Goal: Feedback & Contribution: Leave review/rating

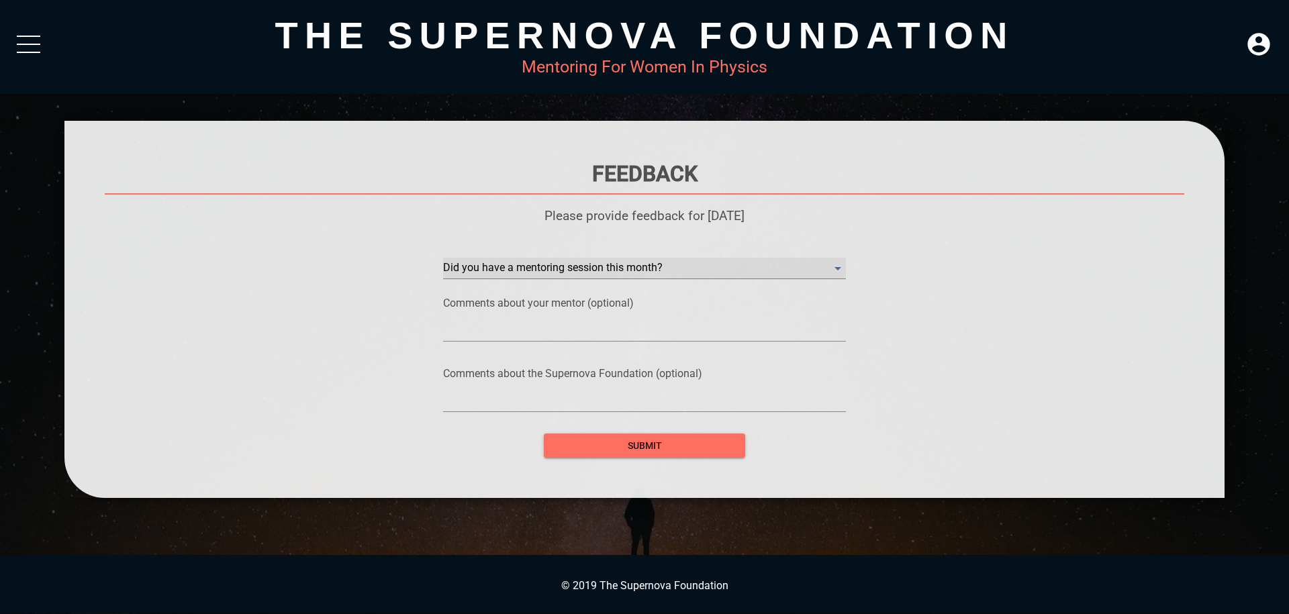
click at [832, 274] on month\? "​" at bounding box center [644, 268] width 403 height 21
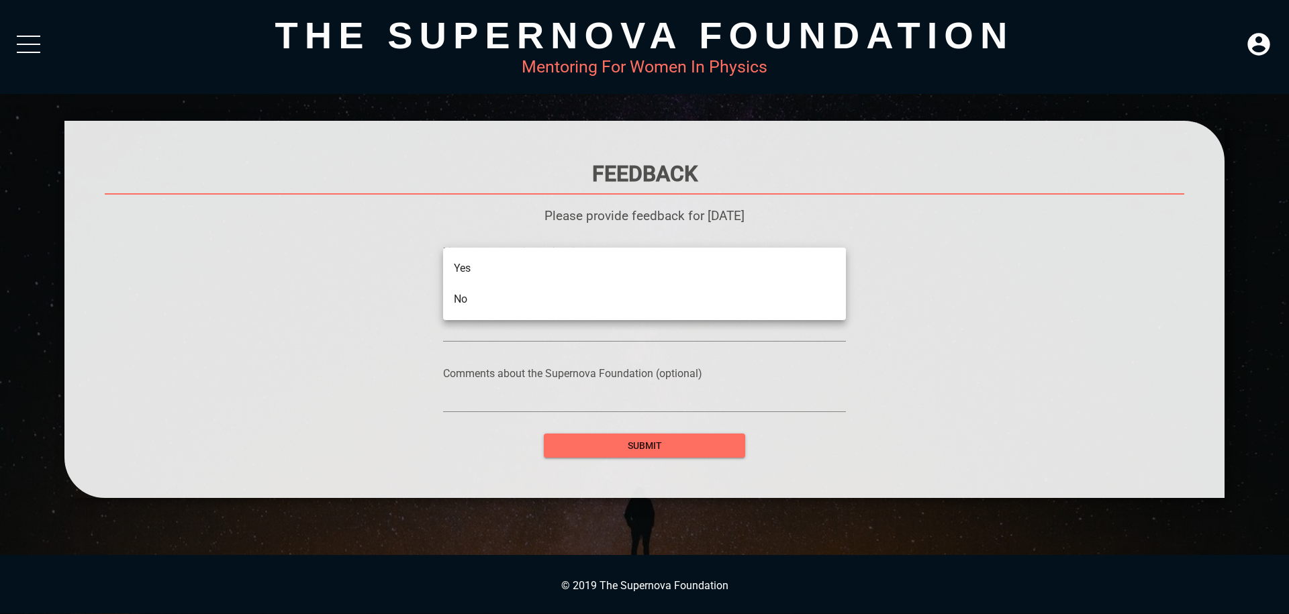
click at [587, 274] on li "Yes" at bounding box center [644, 268] width 403 height 31
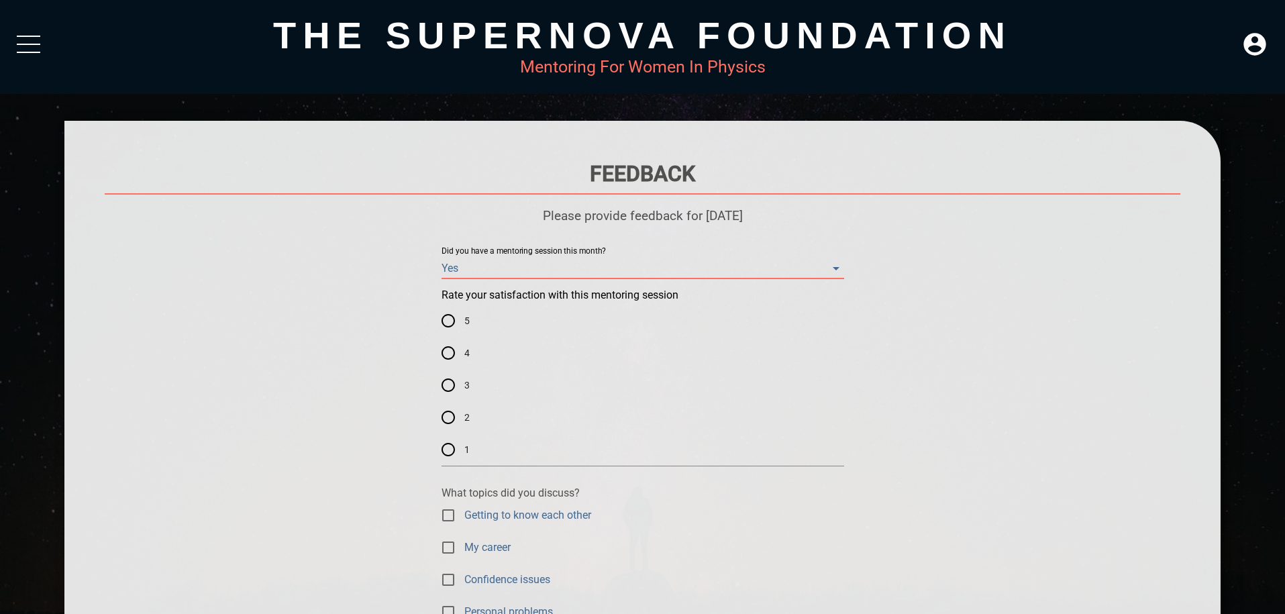
click at [442, 322] on input "5" at bounding box center [448, 321] width 32 height 32
radio input "true"
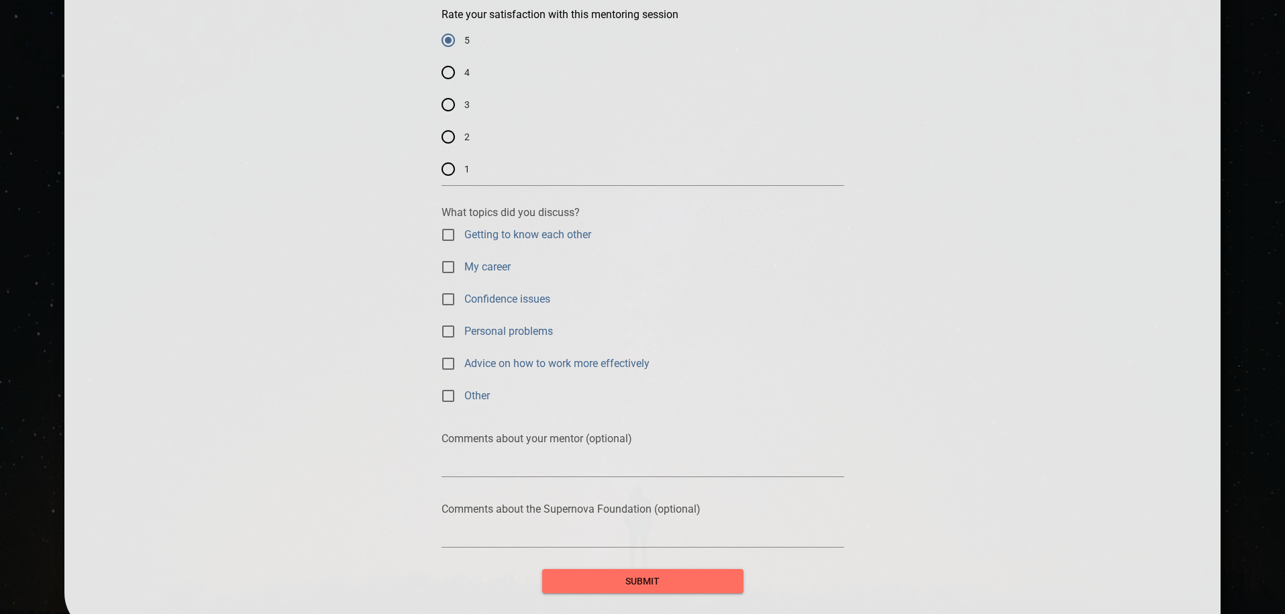
scroll to position [322, 0]
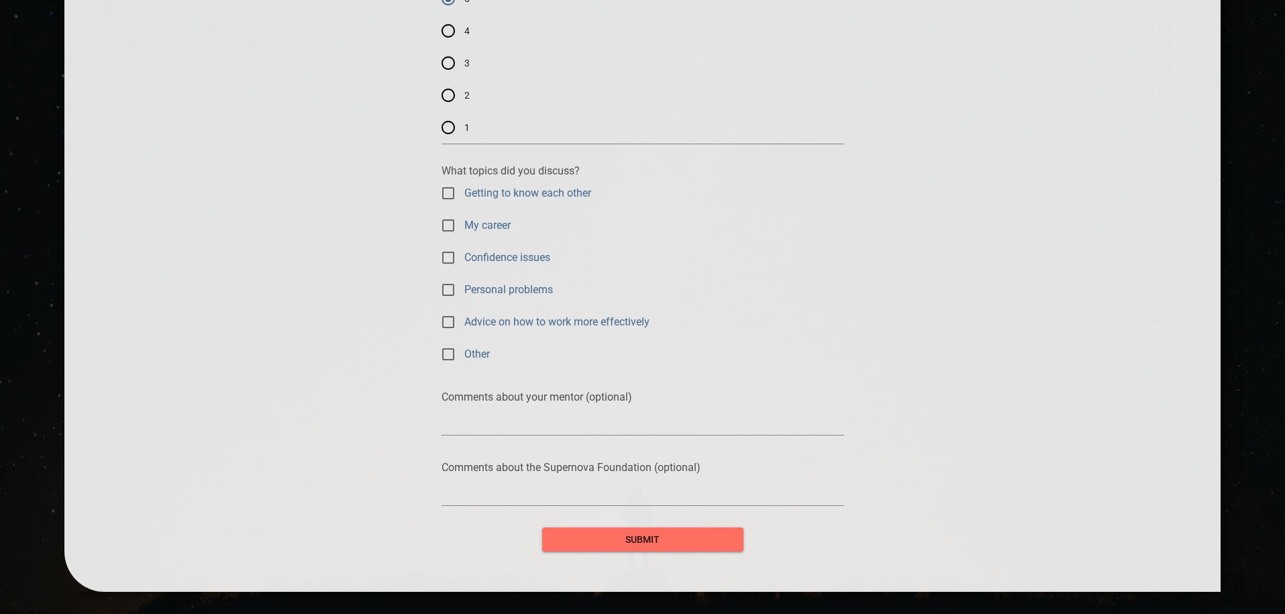
click at [449, 189] on input "Getting to know each other" at bounding box center [448, 193] width 32 height 32
checkbox input "true"
click at [448, 227] on input "My career" at bounding box center [448, 225] width 32 height 32
checkbox input "true"
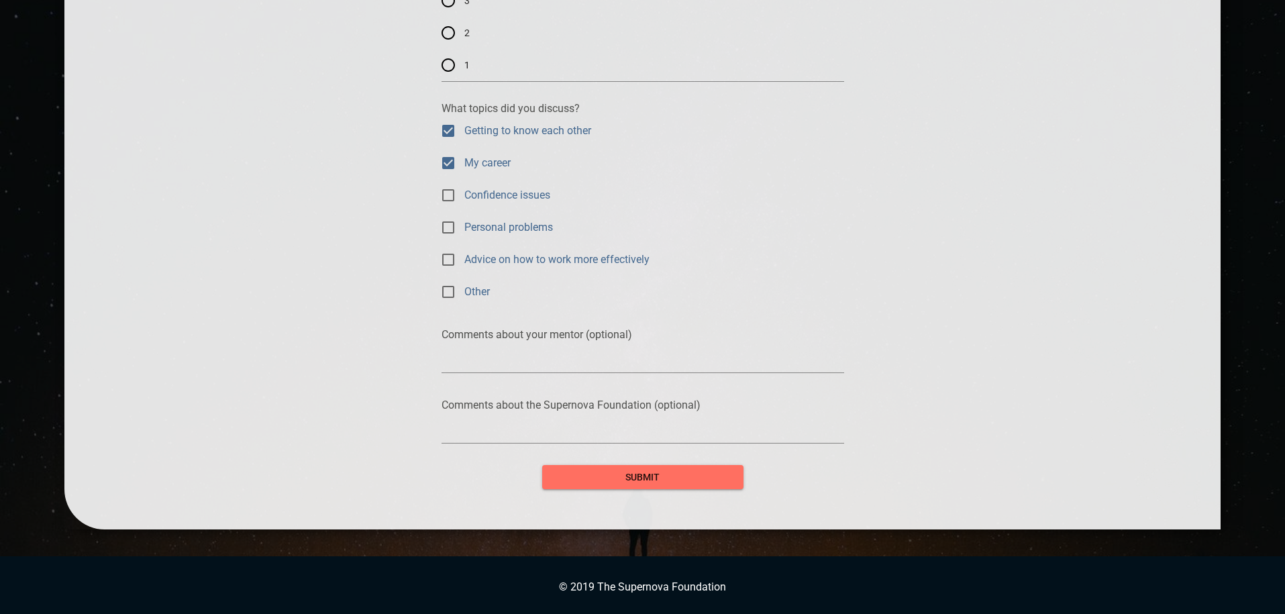
scroll to position [385, 0]
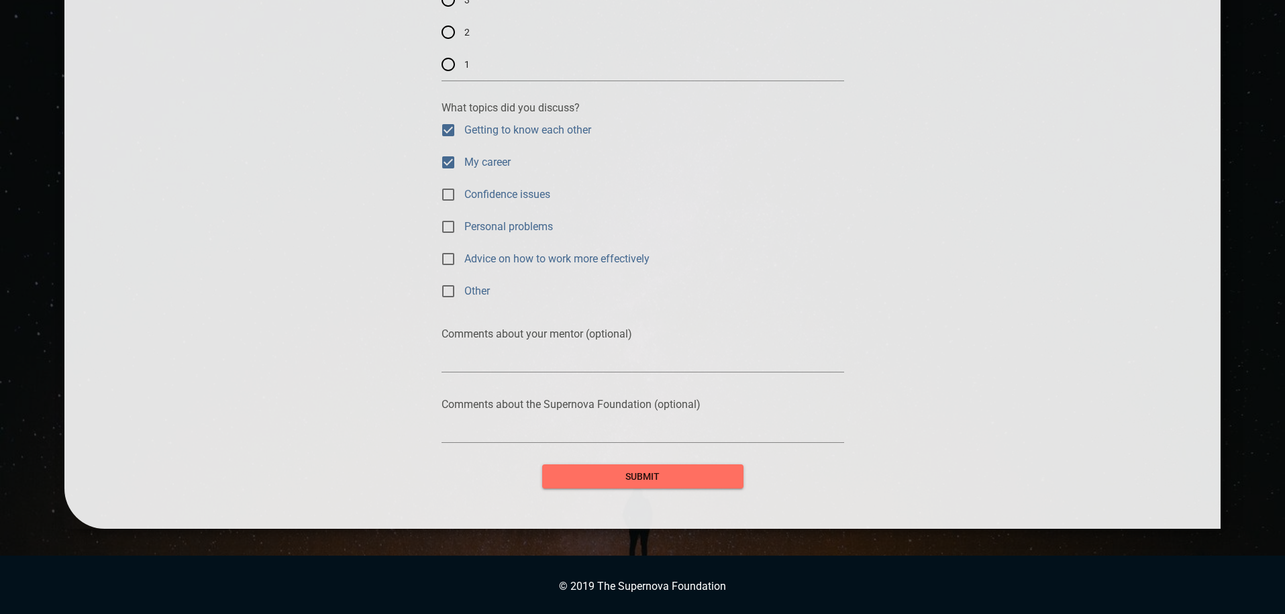
click at [474, 366] on textarea at bounding box center [643, 361] width 403 height 13
type textarea "Very sweet and welcoming!"
click at [556, 430] on textarea at bounding box center [643, 432] width 403 height 13
click at [599, 427] on textarea "Great initiative!" at bounding box center [643, 432] width 403 height 13
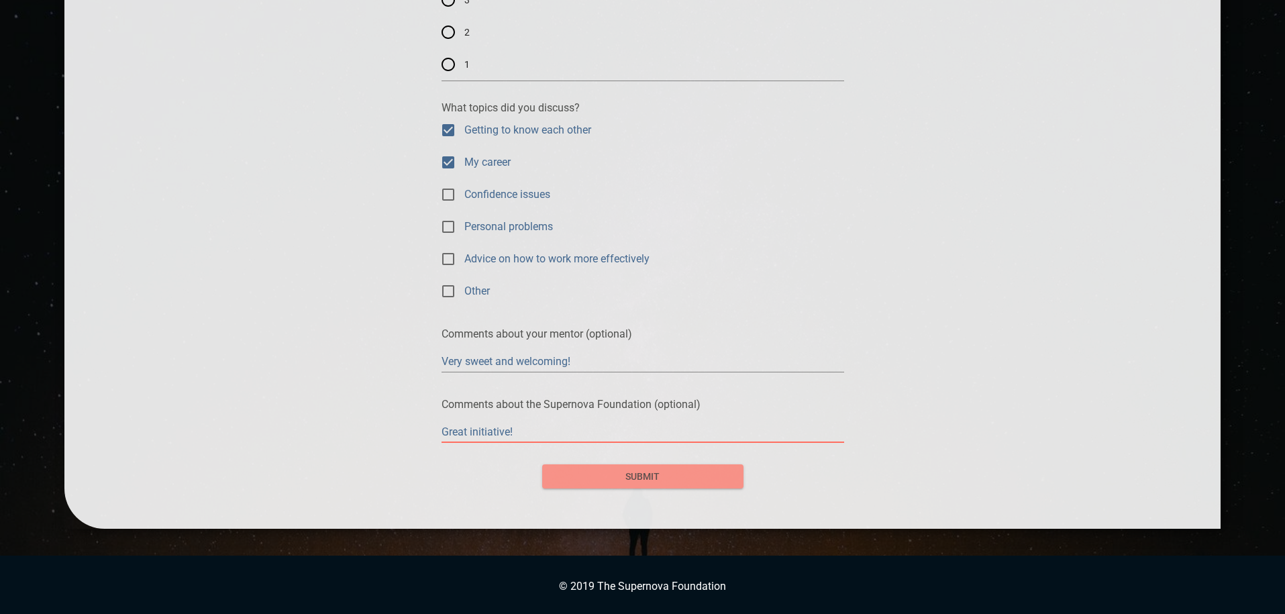
type textarea "Great initiative!"
click at [601, 474] on span "submit" at bounding box center [643, 476] width 180 height 17
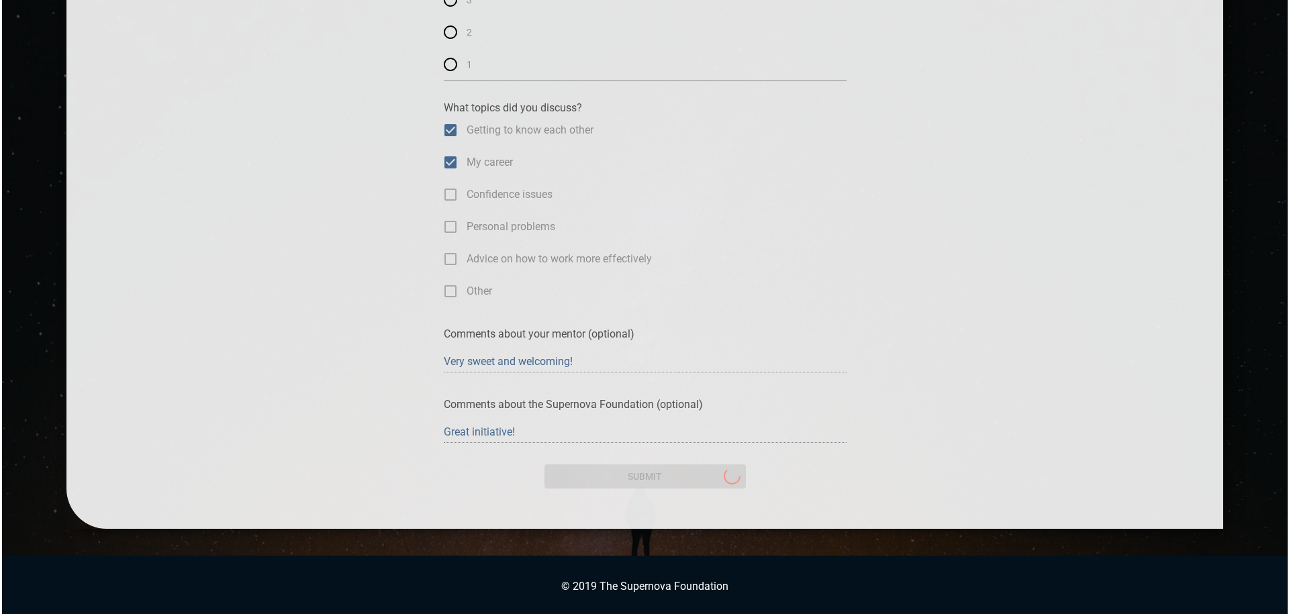
scroll to position [0, 0]
